Goal: Find contact information: Obtain details needed to contact an individual or organization

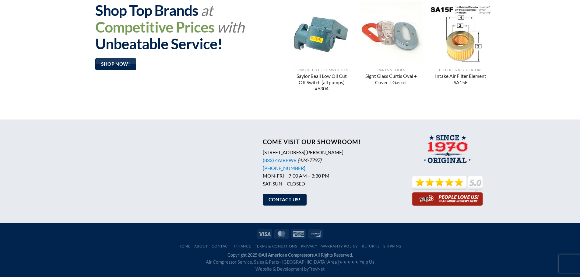
scroll to position [483, 0]
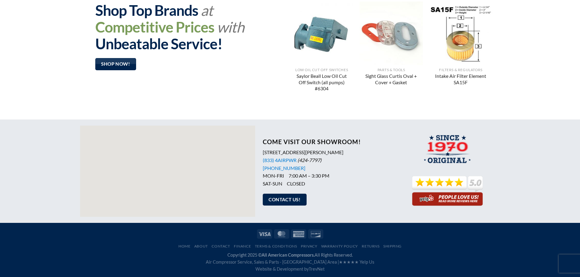
click at [308, 167] on p "[STREET_ADDRESS][PERSON_NAME] (833) 4AIRPWR (424-7797) [PHONE_NUMBER] MON-FRI 7…" at bounding box center [329, 167] width 132 height 39
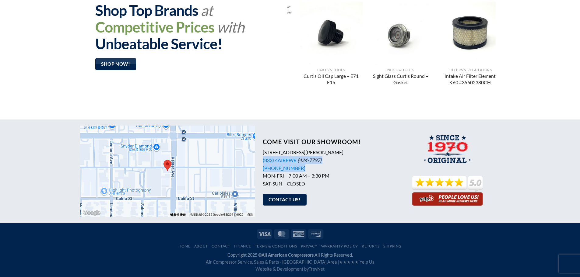
drag, startPoint x: 314, startPoint y: 166, endPoint x: 261, endPoint y: 162, distance: 53.7
click at [261, 162] on div "Come Visit Our Showroom! [STREET_ADDRESS][PERSON_NAME] (833) 4AIRPWR (424-7797)…" at bounding box center [325, 171] width 140 height 78
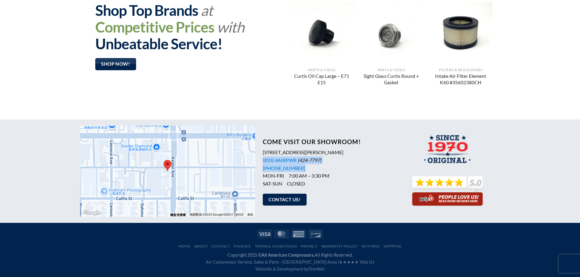
copy p "(833) 4AIRPWR (424-7797) [PHONE_NUMBER]"
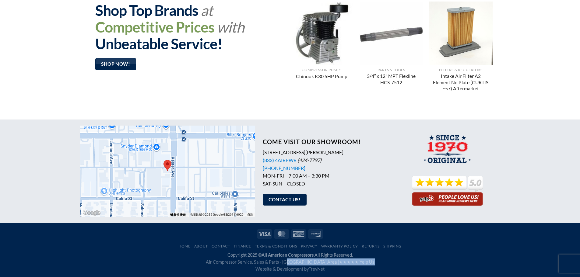
drag, startPoint x: 189, startPoint y: 267, endPoint x: 291, endPoint y: 262, distance: 102.0
click at [291, 262] on div "Copyright 2025 © All American Compressors. All Rights Reserved. Air Compressor …" at bounding box center [290, 262] width 420 height 21
click at [235, 263] on span "Air Compressor Service, Sales & Parts - [GEOGRAPHIC_DATA] Area | ★★★★★ Yelp Us …" at bounding box center [290, 266] width 168 height 12
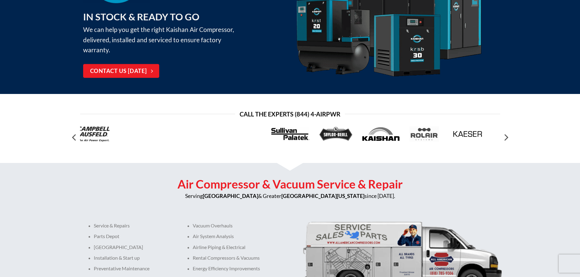
scroll to position [0, 0]
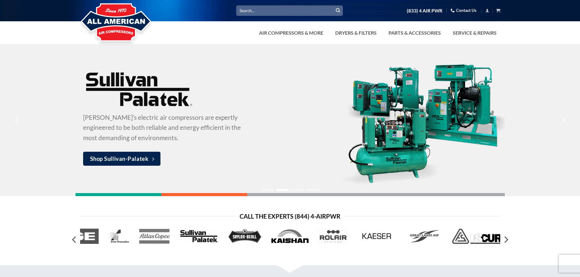
click at [523, 39] on div at bounding box center [290, 22] width 580 height 44
click at [467, 11] on link "Contact Us" at bounding box center [463, 10] width 26 height 9
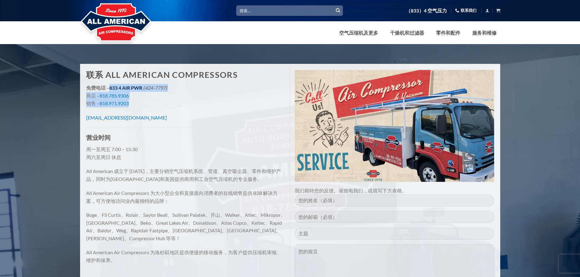
drag, startPoint x: 149, startPoint y: 102, endPoint x: 110, endPoint y: 91, distance: 40.5
click at [110, 91] on p "免费电话 – 833 4 AIR PWR (424-7797) 商店 – 818.785.9306 销售 – 818.971.9203" at bounding box center [185, 95] width 199 height 23
copy p "833 4 AIR PWR (424-7797) 商店 – 818.785.9306 销售 – 818.971.9203"
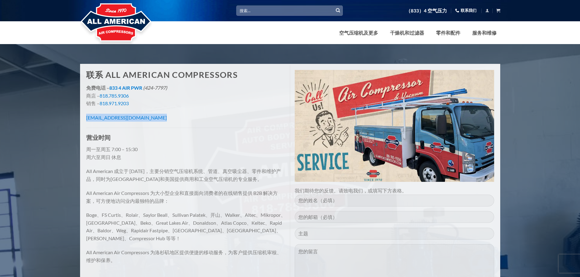
drag, startPoint x: 168, startPoint y: 122, endPoint x: 83, endPoint y: 120, distance: 85.5
click at [83, 120] on div "联系 All American Compressors 免费电话 – 833 4 AIR PWR (424-7797) 商店 – 818.785.9306 销…" at bounding box center [186, 170] width 208 height 210
copy font "info@allamericancompressors.com"
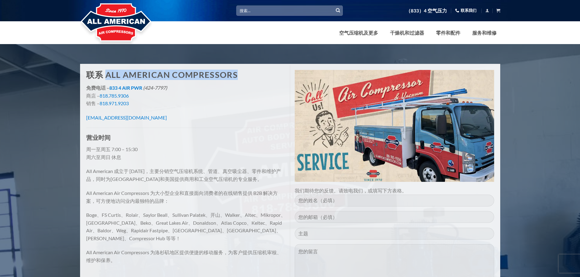
drag, startPoint x: 238, startPoint y: 75, endPoint x: 106, endPoint y: 75, distance: 132.6
click at [106, 75] on h1 "联系 All American Compressors" at bounding box center [185, 75] width 199 height 10
copy font "All American Compressors"
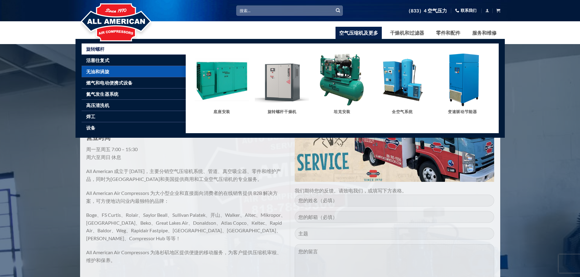
click at [113, 71] on link "无油和涡旋" at bounding box center [136, 71] width 100 height 11
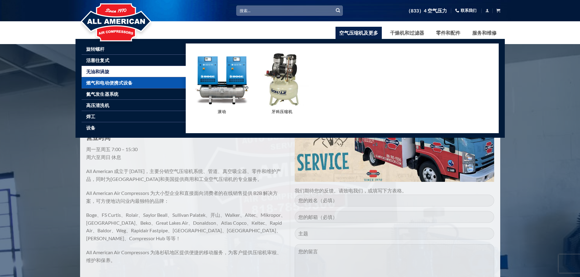
click at [99, 82] on font "燃气和电动便携式设备" at bounding box center [109, 82] width 47 height 5
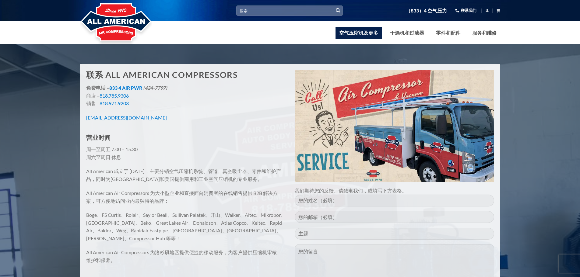
click at [365, 33] on font "空气压缩机及更多" at bounding box center [358, 33] width 39 height 6
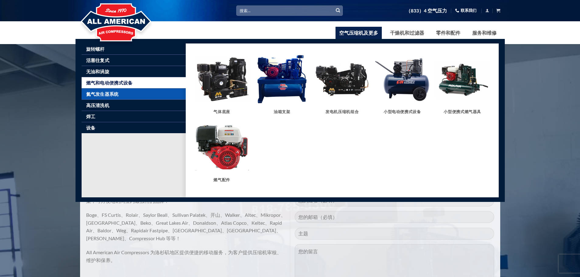
click at [104, 98] on link "氮气发生器系统" at bounding box center [136, 94] width 100 height 11
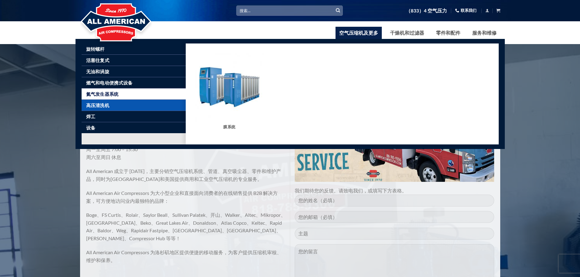
click at [96, 103] on font "高压清洗机" at bounding box center [97, 105] width 23 height 5
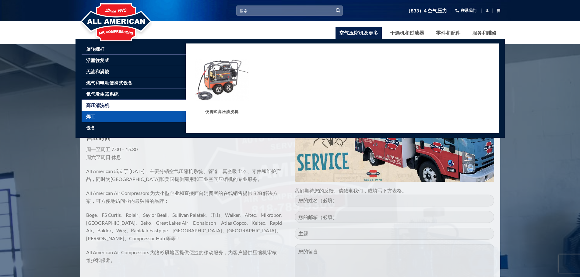
click at [100, 115] on link "焊工" at bounding box center [136, 116] width 100 height 11
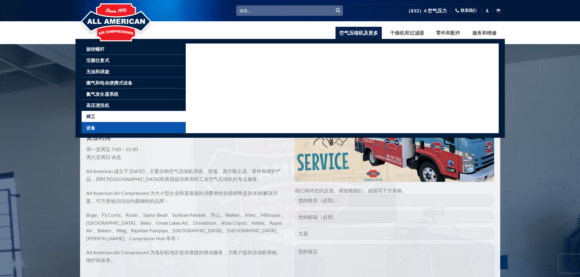
click at [97, 128] on link "设备" at bounding box center [136, 127] width 100 height 11
